Goal: Task Accomplishment & Management: Manage account settings

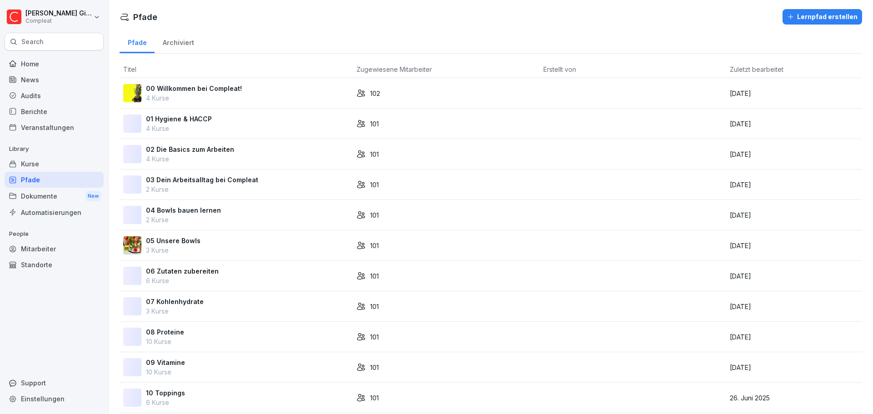
click at [25, 60] on div "Home" at bounding box center [54, 64] width 99 height 16
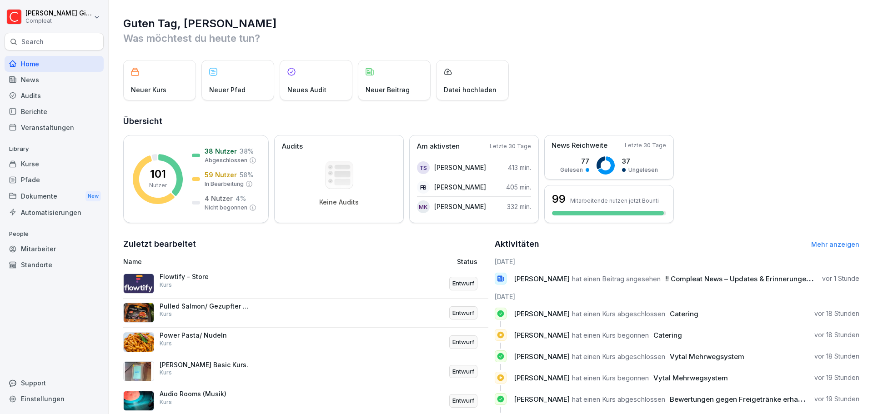
click at [44, 163] on div "Kurse" at bounding box center [54, 164] width 99 height 16
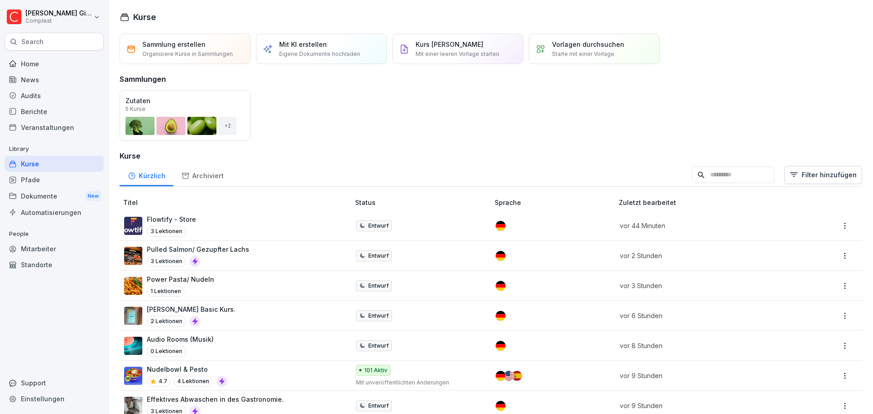
click at [289, 216] on div "Flowtify - Store 3 Lektionen" at bounding box center [232, 226] width 216 height 22
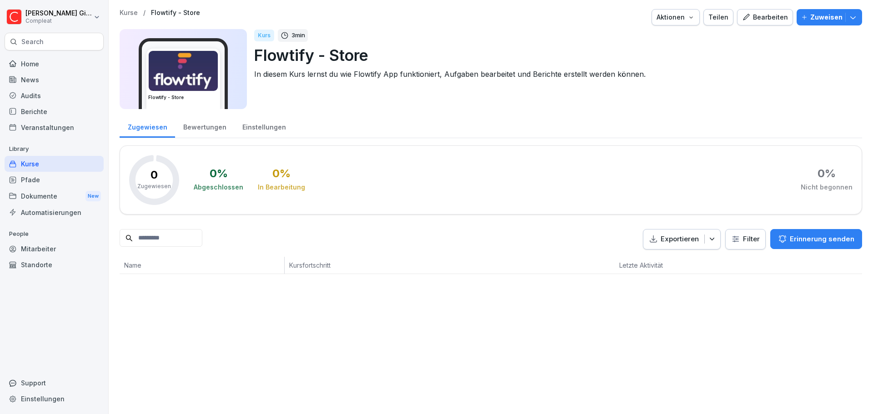
click at [762, 19] on div "Bearbeiten" at bounding box center [765, 17] width 46 height 10
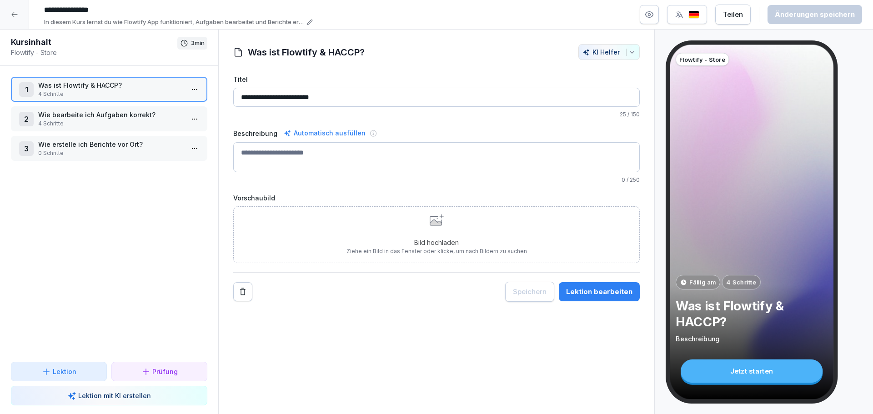
click at [115, 90] on p "4 Schritte" at bounding box center [110, 94] width 145 height 8
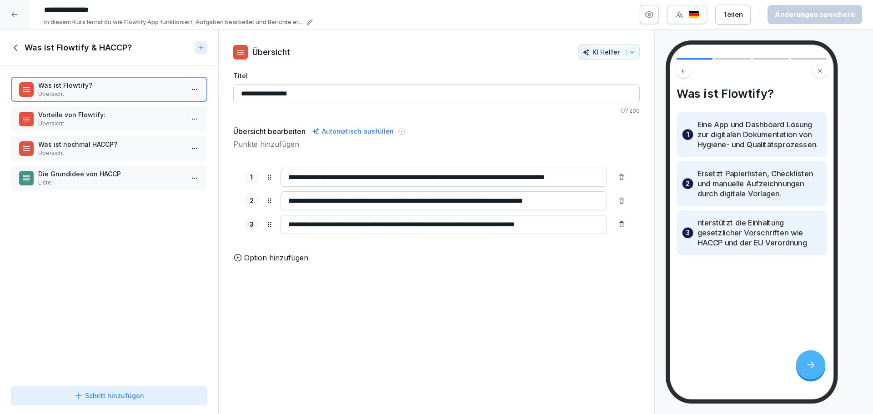
click at [123, 110] on div "Vorteile von Flowtify: Übersicht" at bounding box center [109, 118] width 196 height 25
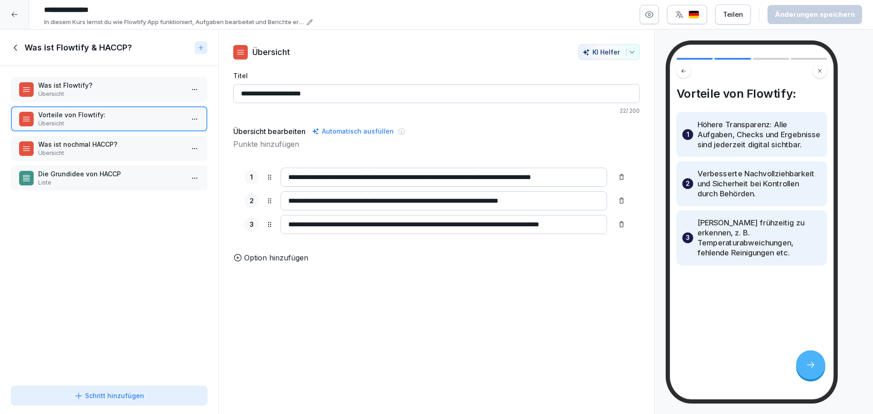
click at [120, 101] on div "Was ist Flowtify? Übersicht" at bounding box center [109, 89] width 196 height 25
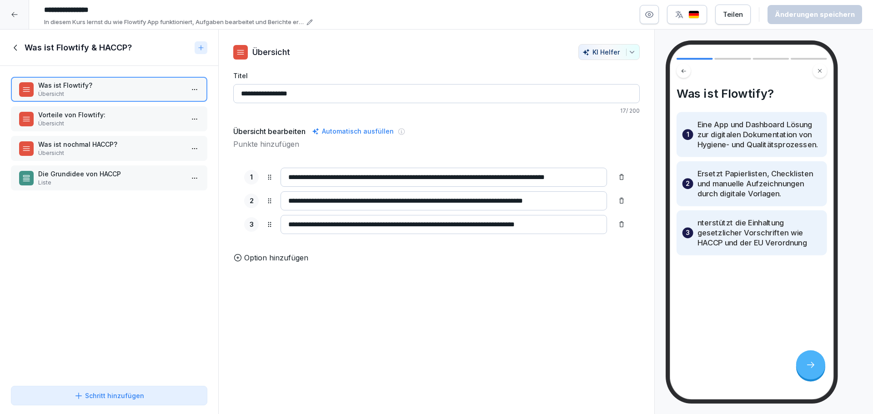
click at [118, 160] on div "Was ist nochmal HACCP? Übersicht" at bounding box center [109, 148] width 196 height 25
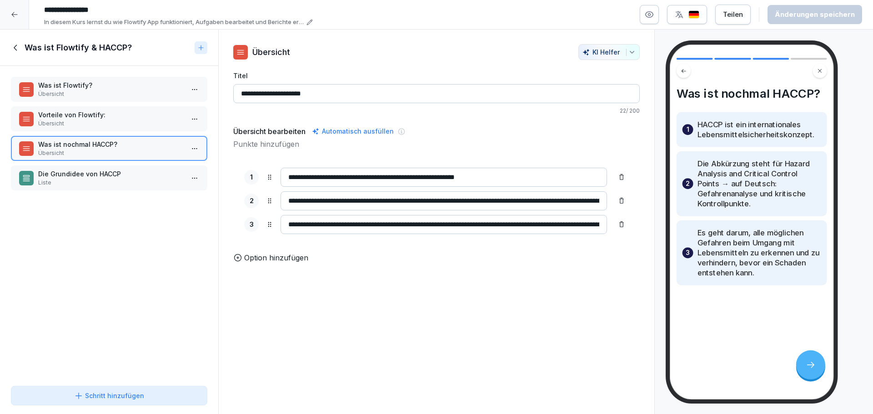
click at [121, 202] on div "Was ist Flowtify? Übersicht Vorteile von Flowtify: Übersicht Was ist nochmal HA…" at bounding box center [109, 224] width 218 height 316
click at [116, 182] on p "Liste" at bounding box center [110, 182] width 145 height 8
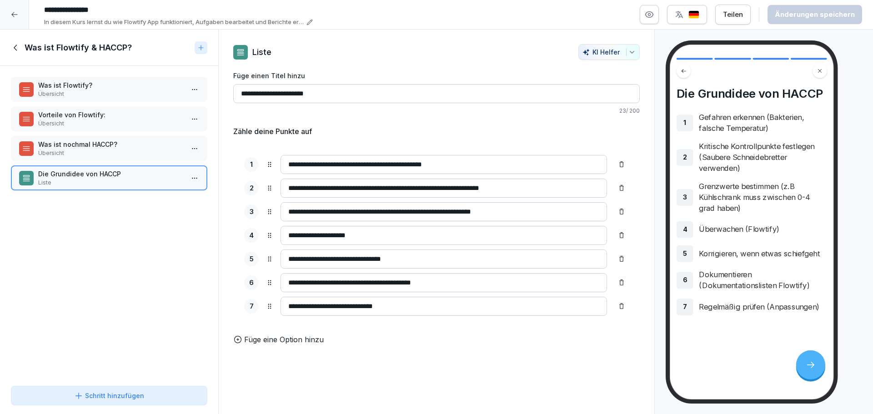
click at [19, 50] on icon at bounding box center [16, 48] width 10 height 10
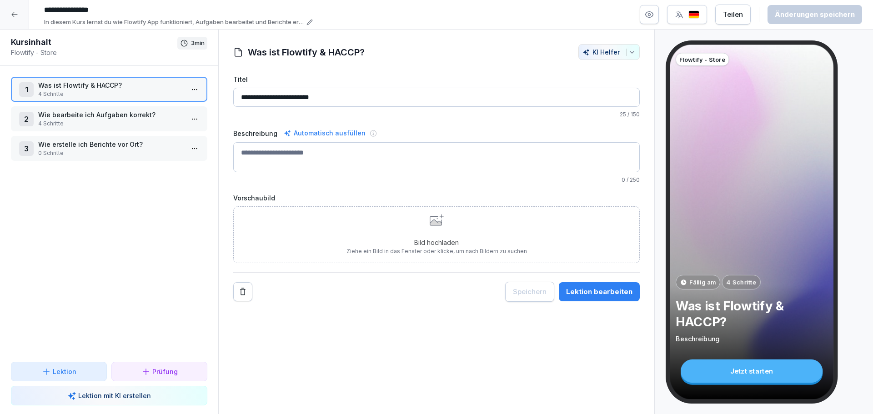
click at [110, 134] on div "1 Was ist Flowtify & HACCP? 4 Schritte 2 Wie bearbeite ich Aufgaben korrekt? 4 …" at bounding box center [109, 214] width 218 height 296
click at [109, 122] on p "4 Schritte" at bounding box center [110, 124] width 145 height 8
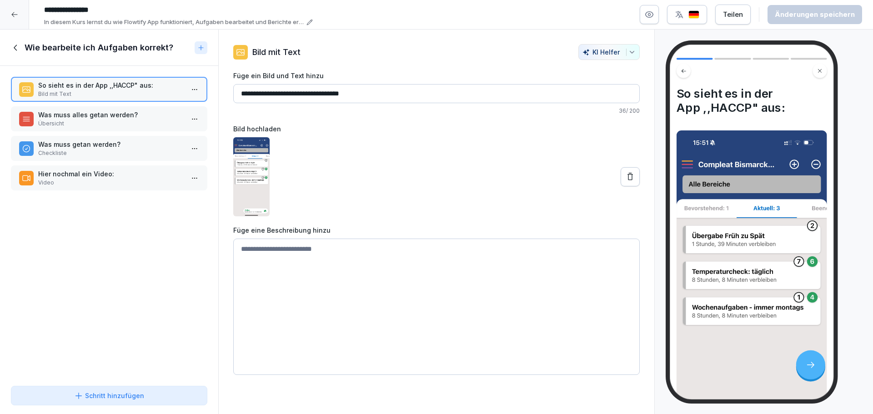
click at [108, 115] on p "Was muss alles getan werden?" at bounding box center [110, 115] width 145 height 10
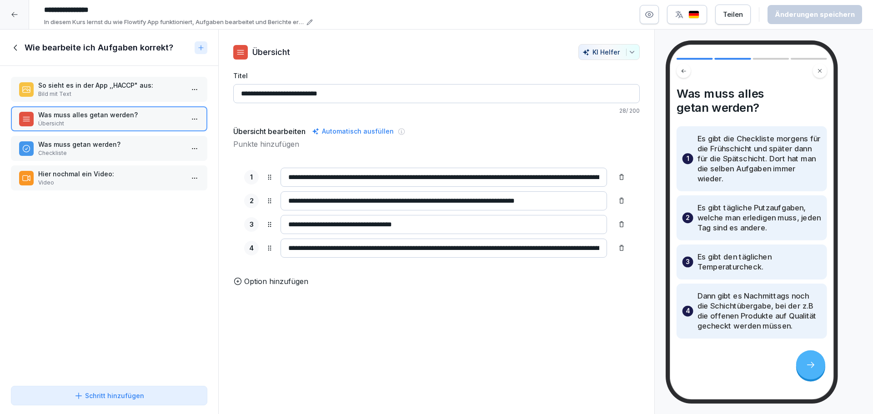
click at [106, 142] on p "Was muss getan werden?" at bounding box center [110, 145] width 145 height 10
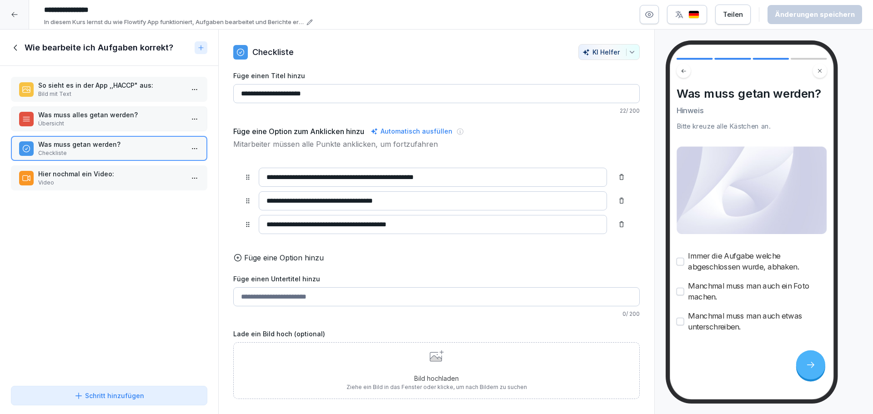
click at [102, 184] on p "Video" at bounding box center [110, 183] width 145 height 8
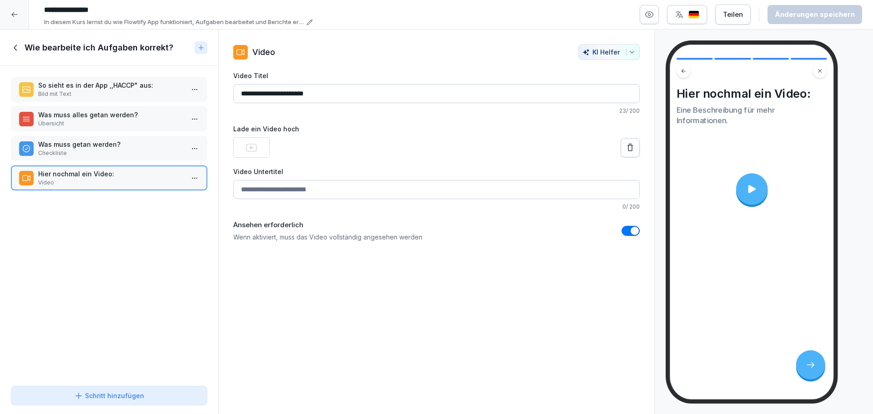
click at [15, 46] on icon at bounding box center [15, 48] width 3 height 6
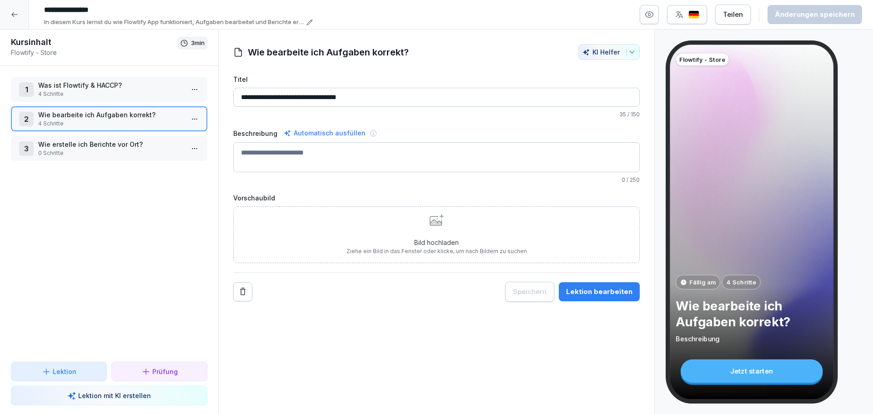
click at [13, 14] on icon at bounding box center [14, 14] width 7 height 7
